Goal: Learn about a topic

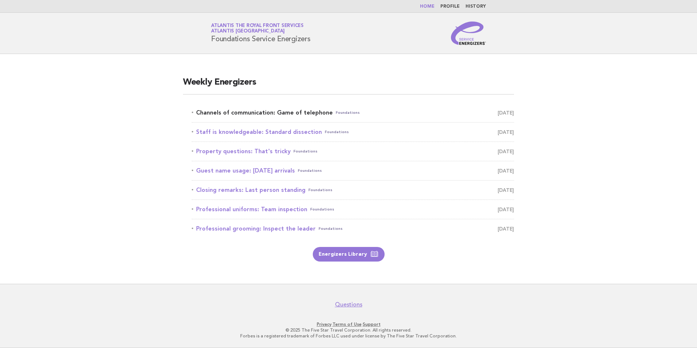
click at [281, 112] on link "Channels of communication: Game of telephone Foundations August 29" at bounding box center [353, 113] width 322 height 10
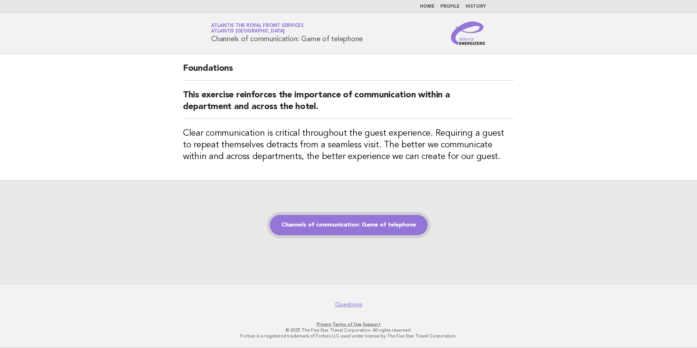
click at [388, 223] on link "Channels of communication: Game of telephone" at bounding box center [349, 225] width 158 height 20
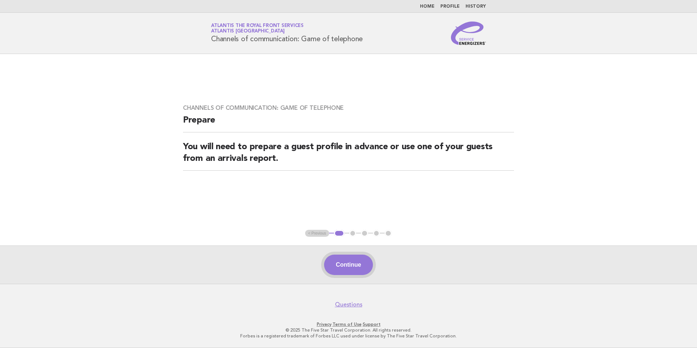
click at [346, 264] on button "Continue" at bounding box center [348, 265] width 49 height 20
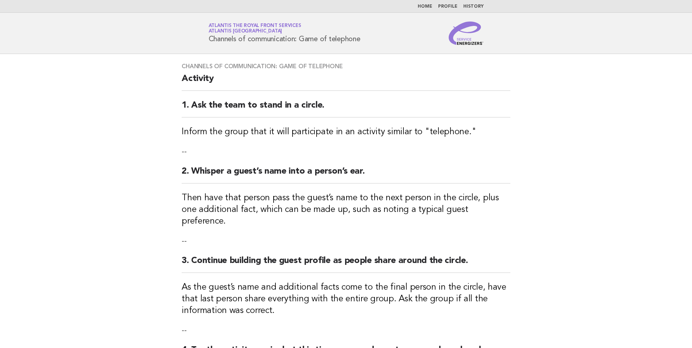
scroll to position [182, 0]
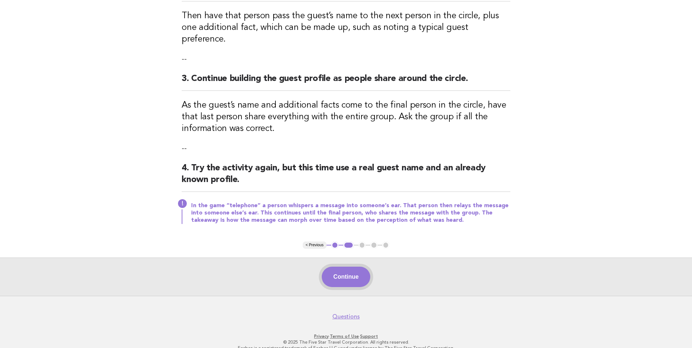
click at [345, 267] on button "Continue" at bounding box center [346, 277] width 49 height 20
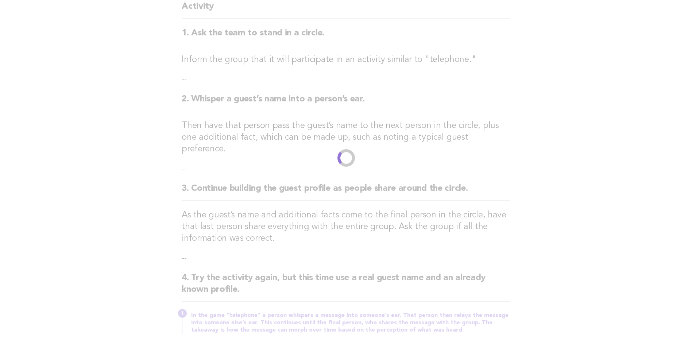
scroll to position [0, 0]
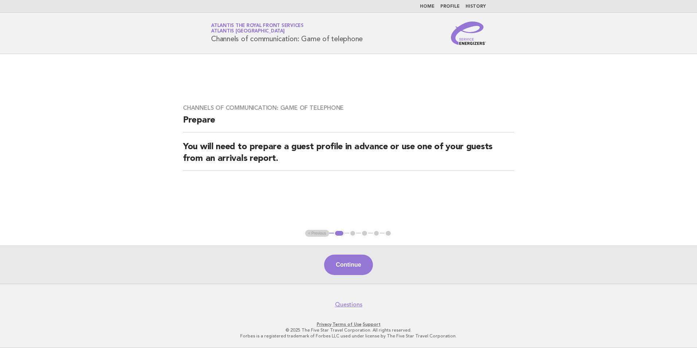
drag, startPoint x: 342, startPoint y: 266, endPoint x: 300, endPoint y: 164, distance: 109.8
click at [342, 266] on button "Continue" at bounding box center [348, 265] width 49 height 20
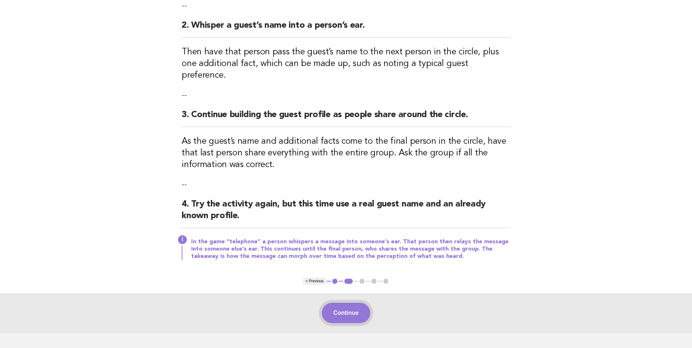
click at [361, 303] on button "Continue" at bounding box center [346, 313] width 49 height 20
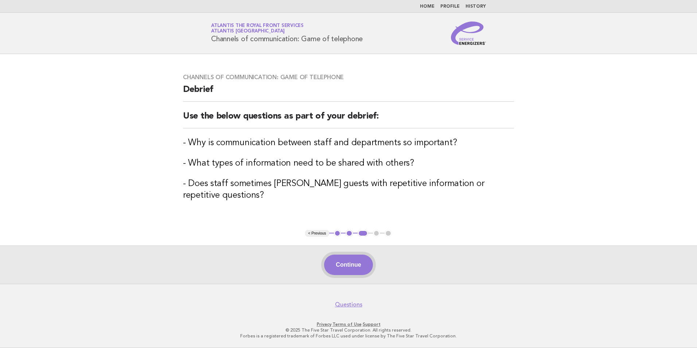
click at [355, 264] on button "Continue" at bounding box center [348, 265] width 49 height 20
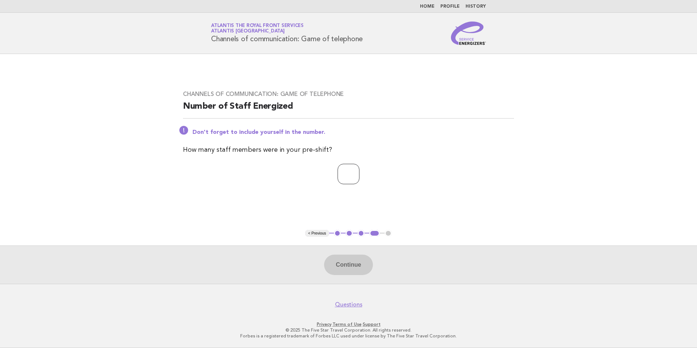
click at [346, 177] on input "number" at bounding box center [349, 174] width 22 height 20
type input "**"
click at [347, 266] on button "Continue" at bounding box center [348, 265] width 49 height 20
